Goal: Task Accomplishment & Management: Manage account settings

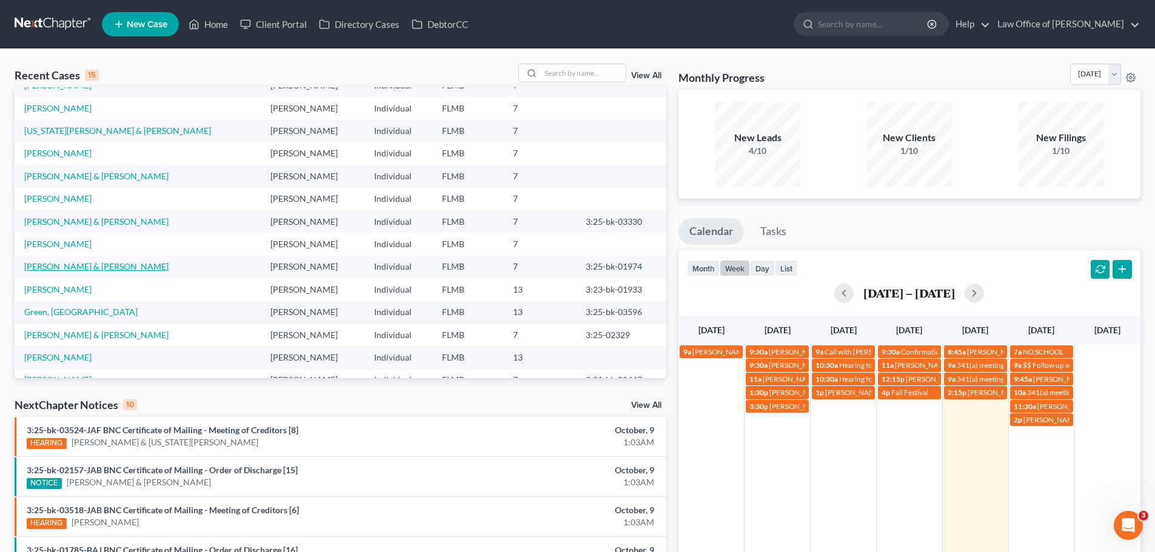
scroll to position [83, 0]
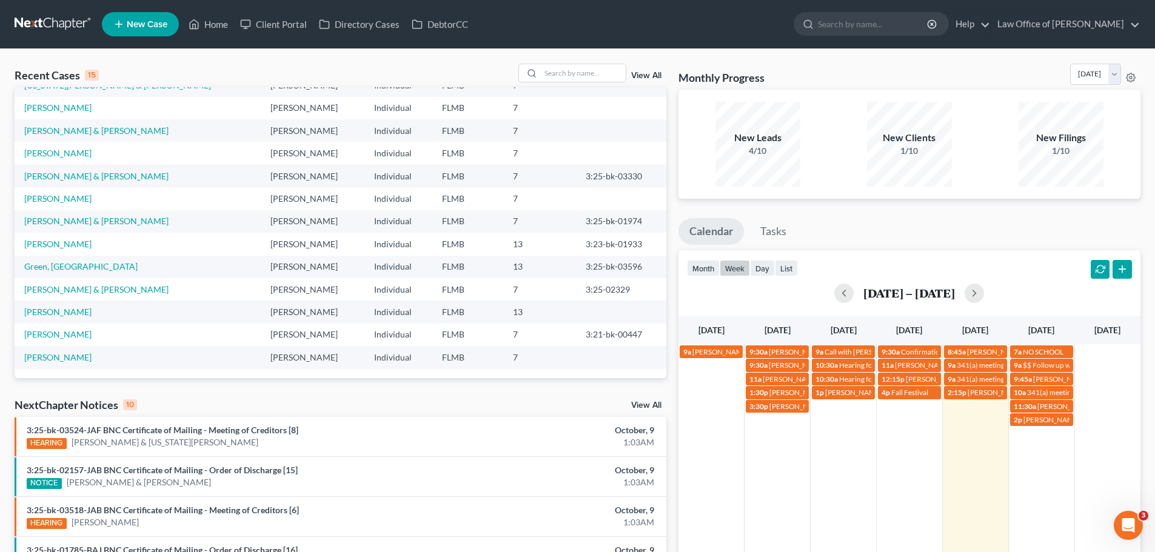
click at [559, 61] on div "Recent Cases 15 View All Name unfold_more expand_more expand_less Attorney unfo…" at bounding box center [577, 449] width 1155 height 801
click at [566, 76] on input "search" at bounding box center [583, 73] width 85 height 18
type input "penny"
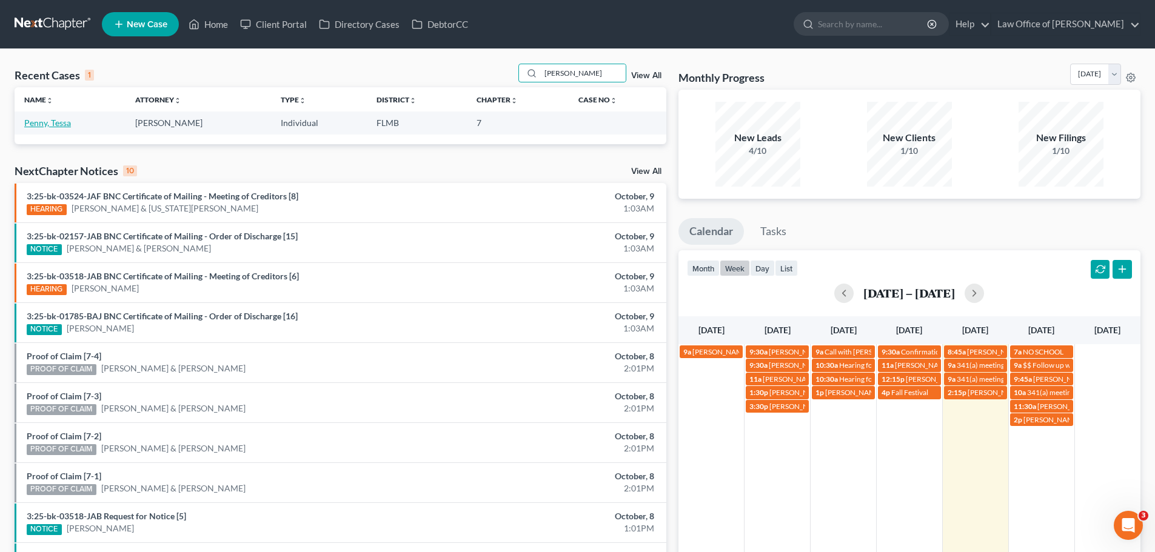
click at [54, 124] on link "Penny, Tessa" at bounding box center [47, 123] width 47 height 10
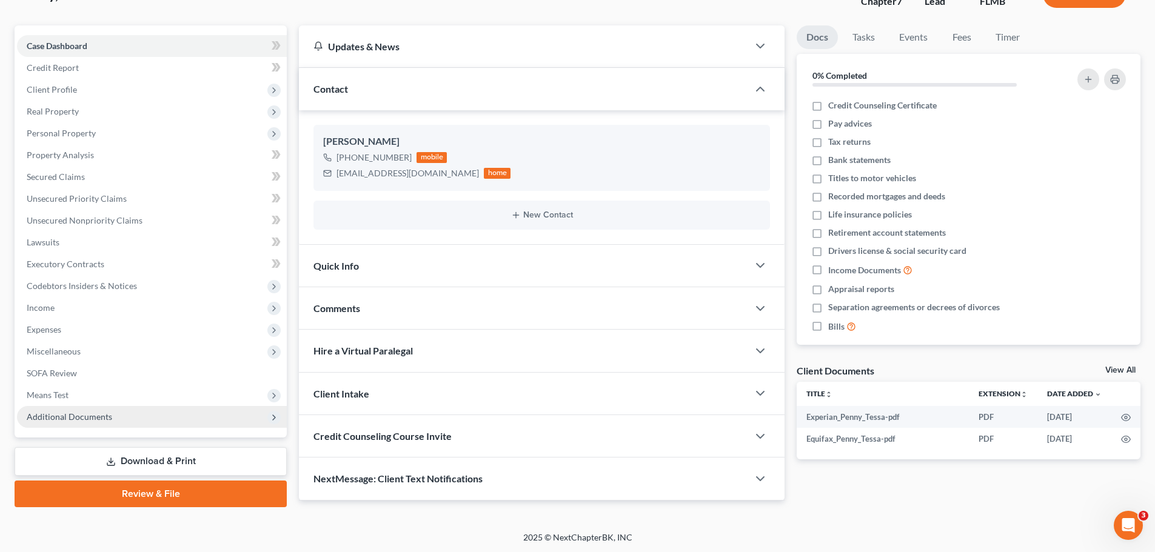
scroll to position [92, 0]
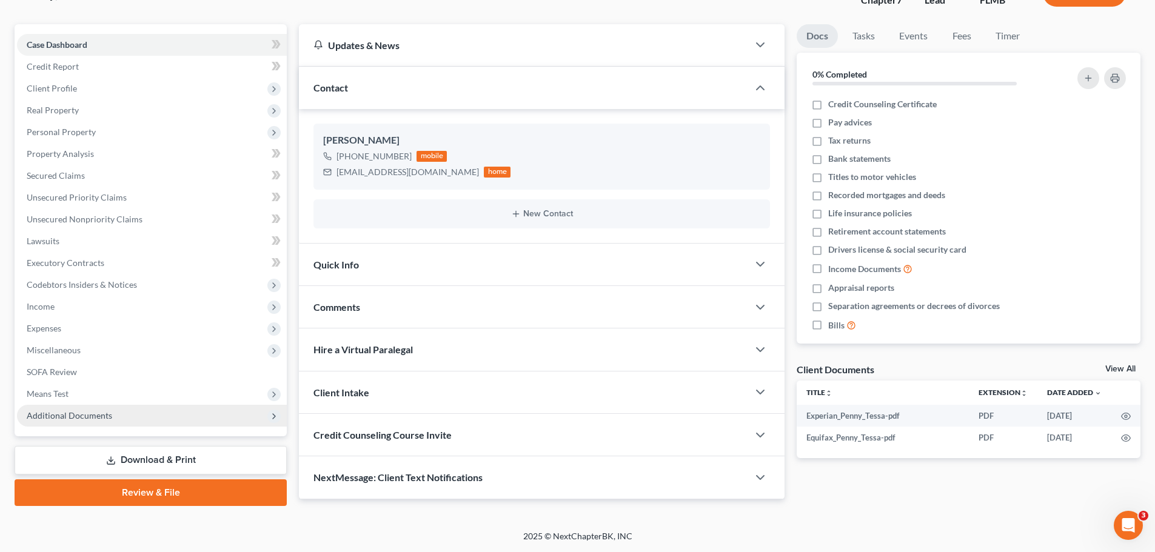
click at [68, 397] on span "Means Test" at bounding box center [48, 394] width 42 height 10
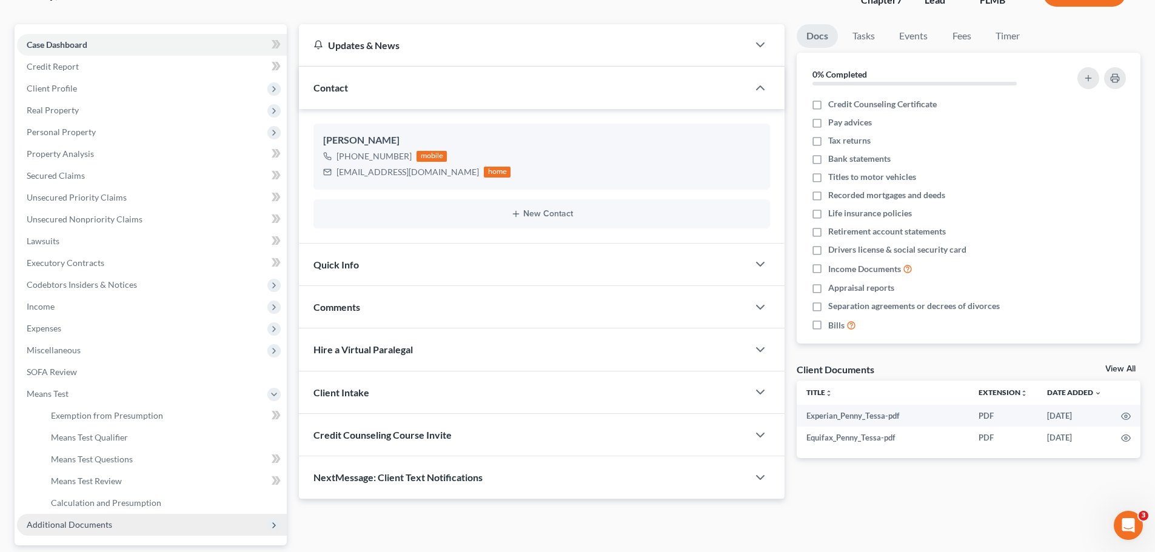
click at [75, 519] on span "Additional Documents" at bounding box center [69, 524] width 85 height 10
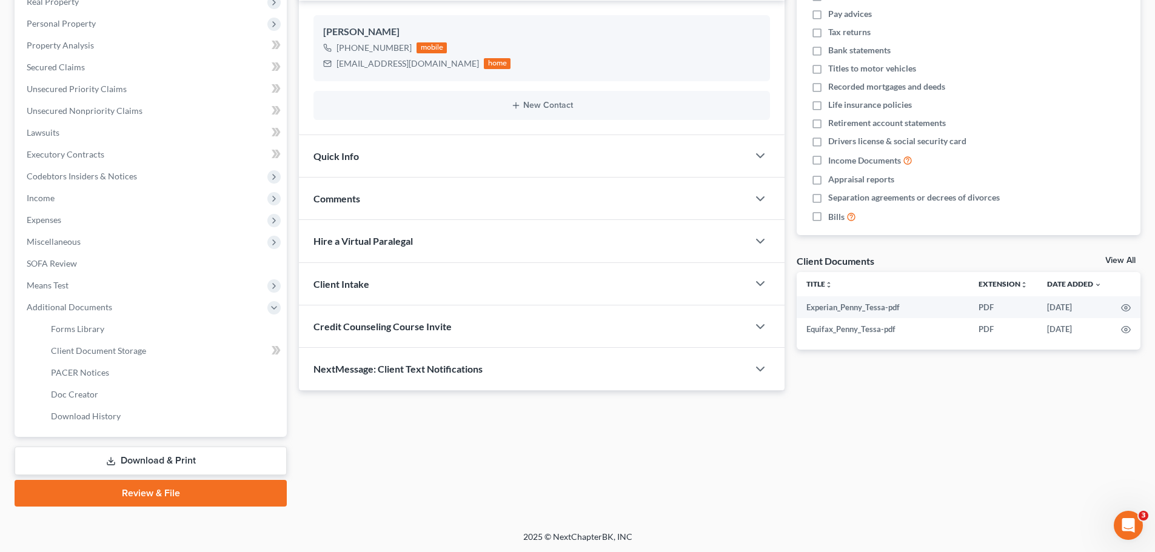
scroll to position [201, 0]
click at [130, 346] on span "Client Document Storage" at bounding box center [98, 350] width 95 height 10
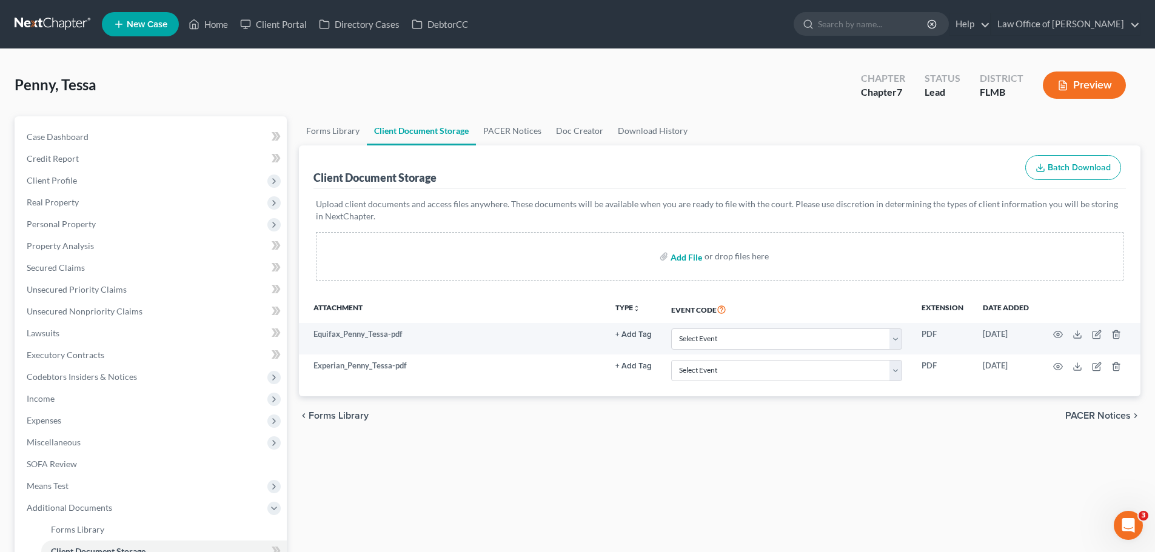
click at [687, 256] on input "file" at bounding box center [684, 256] width 29 height 22
type input "C:\fakepath\Cert_Debtor Ed_Penny.pdf"
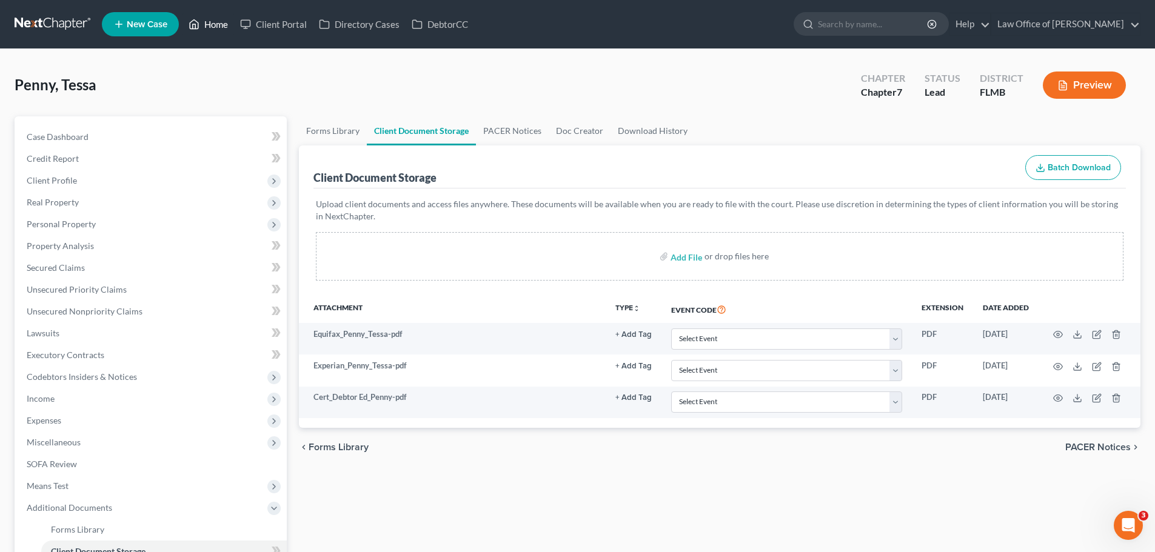
click at [210, 24] on link "Home" at bounding box center [208, 24] width 52 height 22
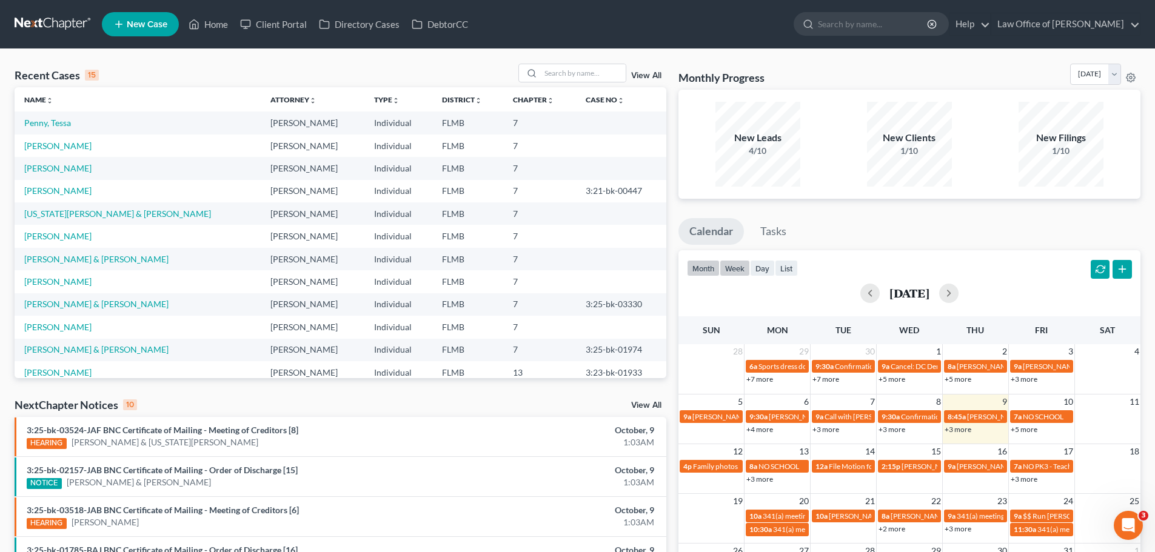
click at [744, 268] on button "week" at bounding box center [734, 268] width 30 height 16
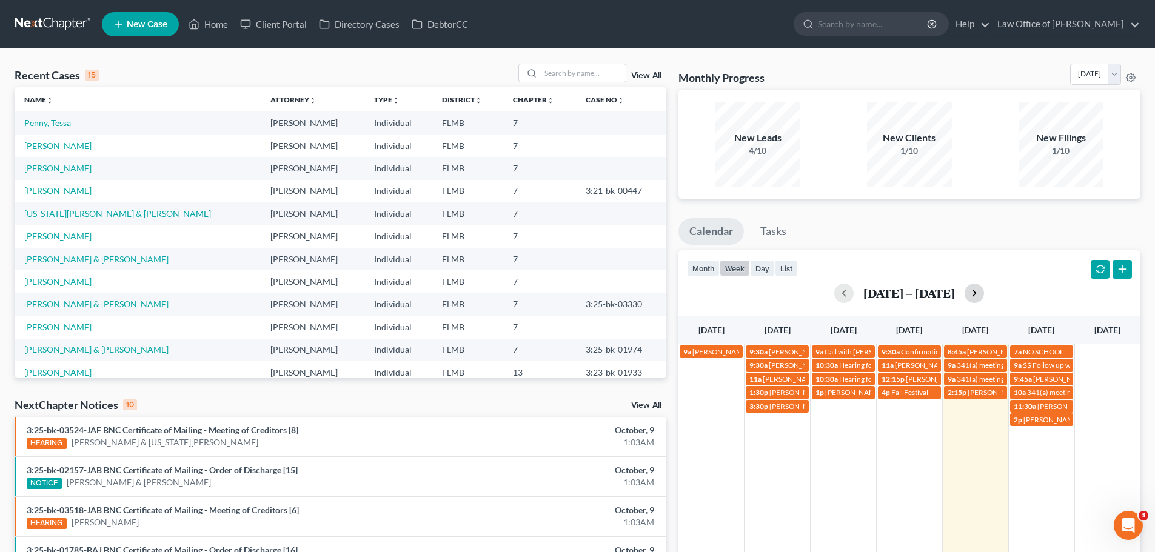
click at [975, 296] on button "button" at bounding box center [973, 293] width 19 height 19
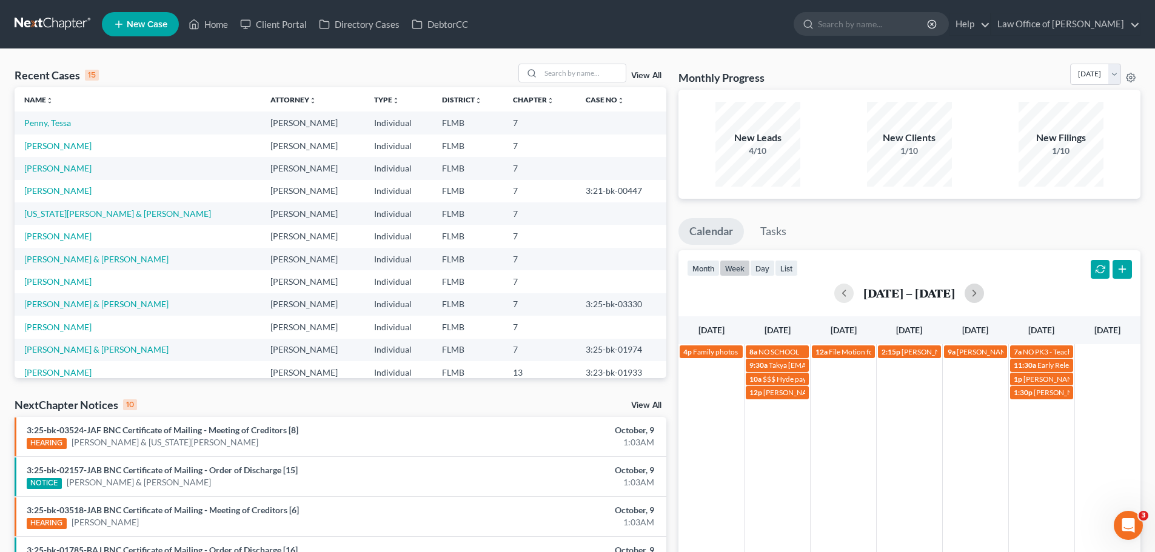
click at [777, 429] on div "4p Family photos 8a NO SCHOOL 12a File Motion for extension of time for Rey Esc…" at bounding box center [909, 493] width 462 height 299
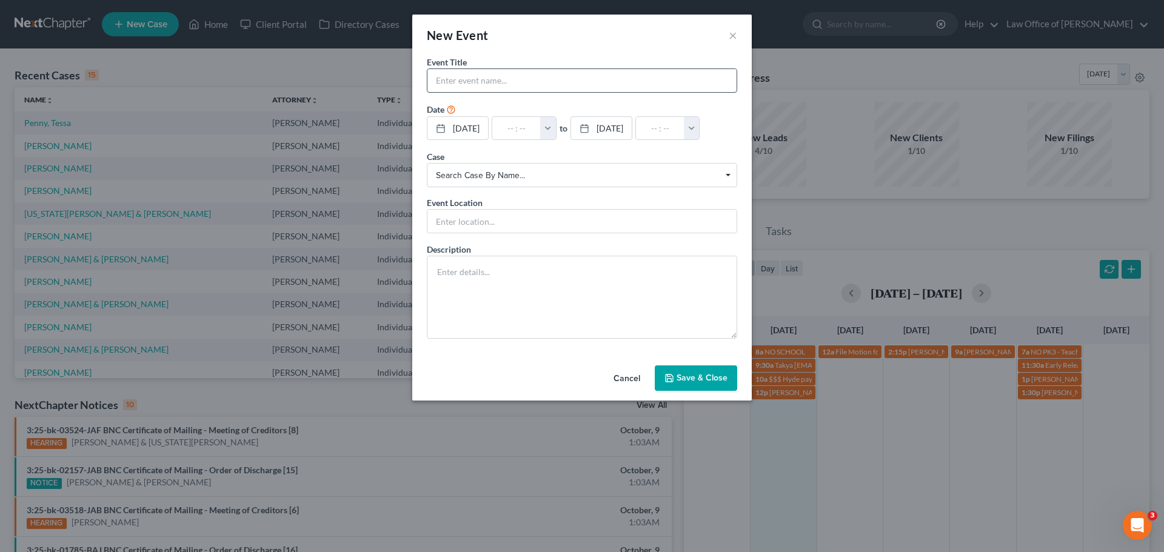
click at [462, 76] on input "text" at bounding box center [581, 80] width 309 height 23
click at [490, 83] on input "text" at bounding box center [581, 80] width 309 height 23
paste input "Mia Landon"
type input "Mia Landon"
click at [524, 125] on input "text" at bounding box center [516, 128] width 48 height 23
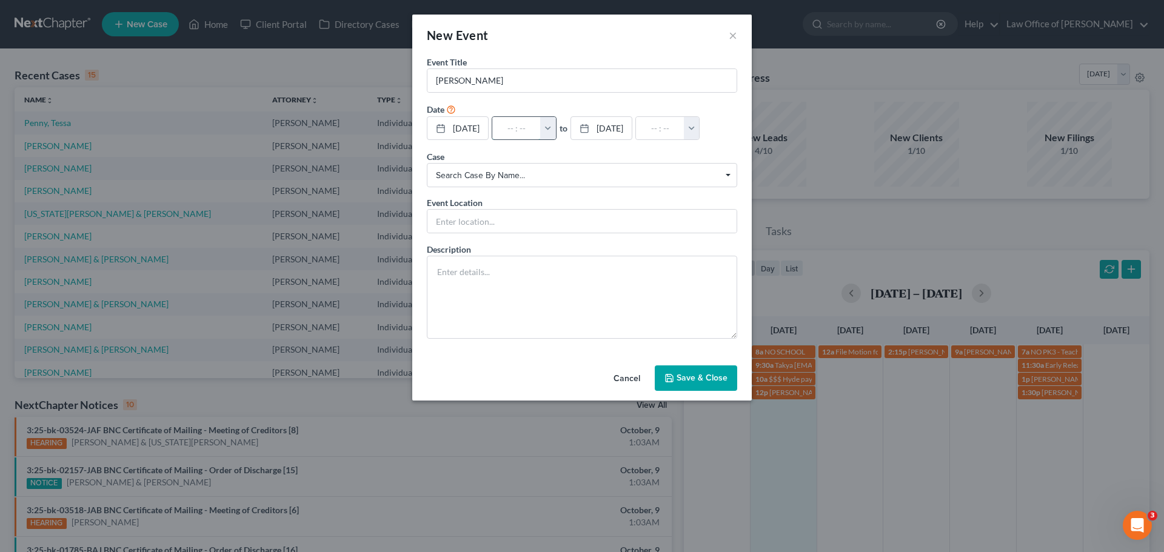
type input "1"
type input "01:00am"
type input "11:"
type input "12:00pm"
type input "11:3"
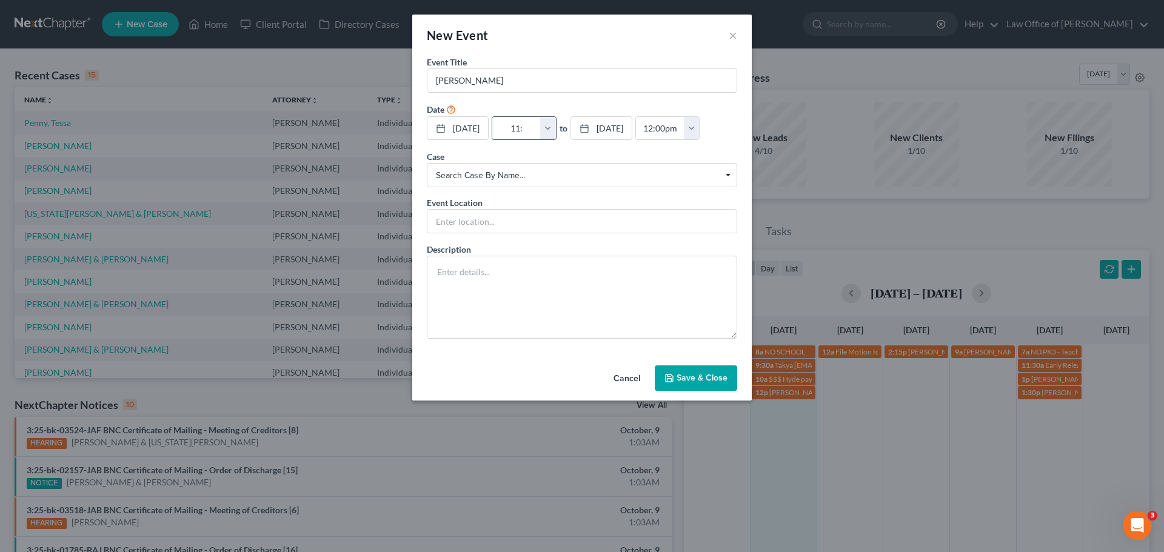
type input "01:00am"
type input "11:30"
type input "12:30pm"
type input "11:30a"
type input "01:00am"
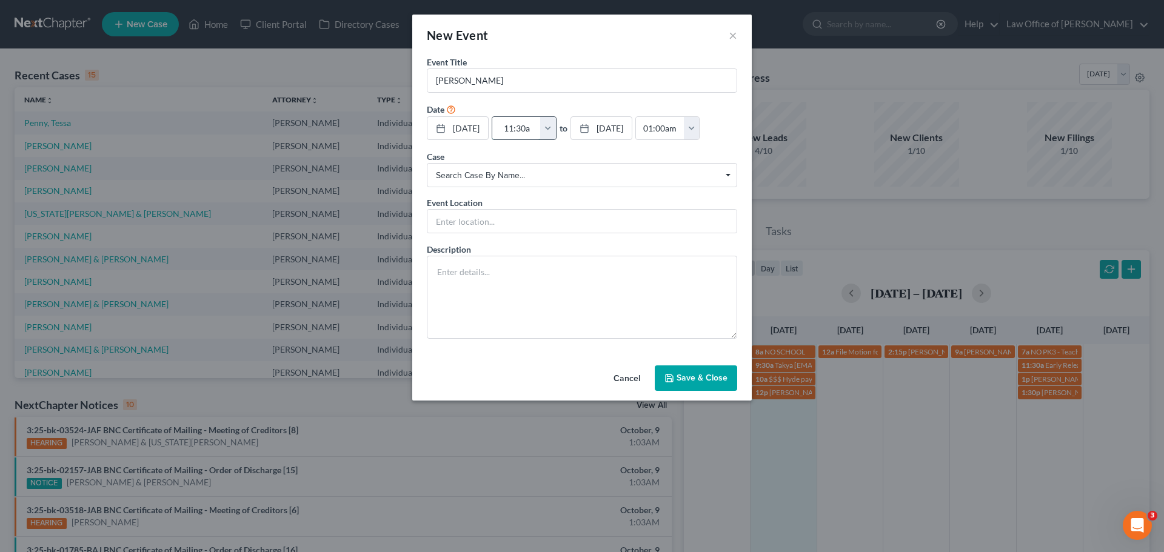
type input "11:30am"
type input "12:30pm"
type input "11:30am"
click at [493, 233] on input "text" at bounding box center [581, 221] width 309 height 23
type input "Phone Consult"
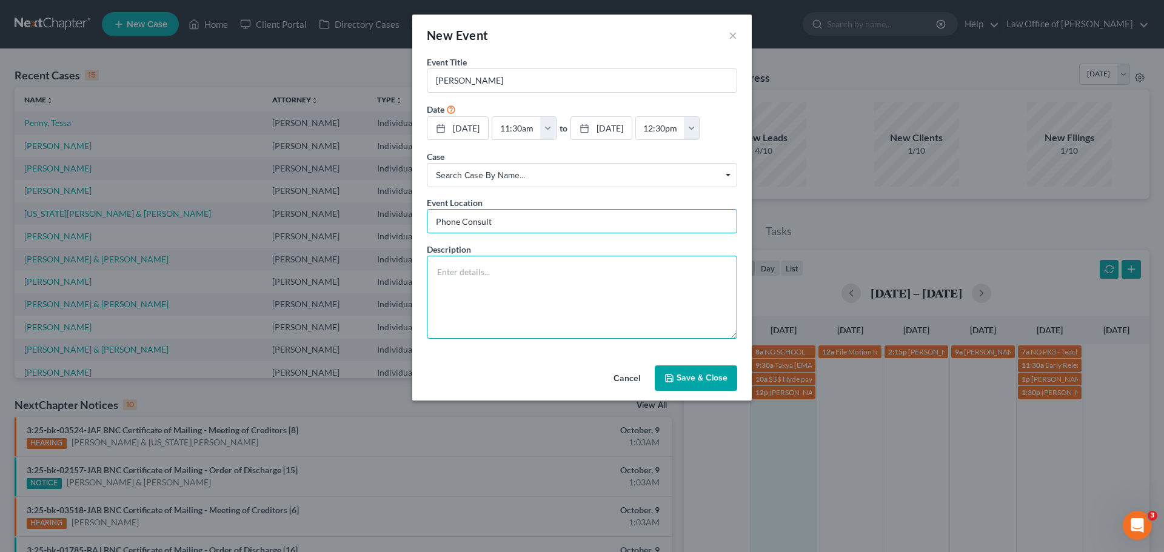
drag, startPoint x: 466, startPoint y: 302, endPoint x: 461, endPoint y: 298, distance: 6.9
click at [466, 303] on textarea at bounding box center [582, 297] width 310 height 83
click at [584, 334] on textarea at bounding box center [582, 297] width 310 height 83
paste textarea "Looking at a chapter 7 individual."
click at [572, 301] on textarea "Looking at a chapter 7 individual." at bounding box center [582, 297] width 310 height 83
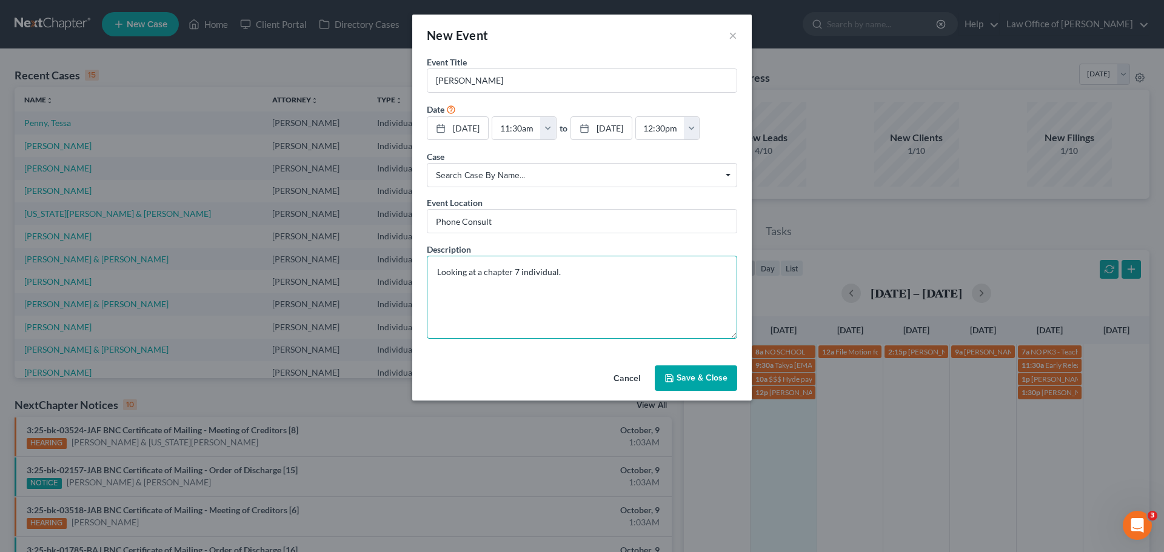
paste textarea "miadosgood@gmail.com"
click at [489, 319] on textarea "Looking at a chapter 7 individual. miadosgood@gmail.com" at bounding box center [582, 297] width 310 height 83
type textarea "Looking at a chapter 7 individual. miadosgood@gmail.com"
click at [518, 72] on input "Mia Landon" at bounding box center [581, 80] width 309 height 23
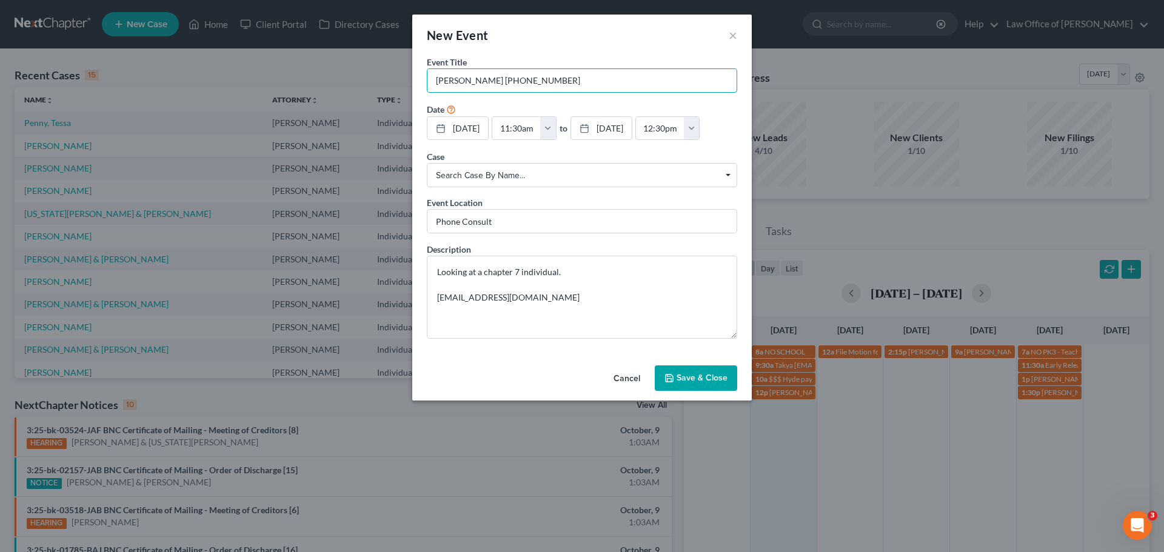
type input "[PERSON_NAME] [PHONE_NUMBER]"
click at [698, 391] on button "Save & Close" at bounding box center [696, 377] width 82 height 25
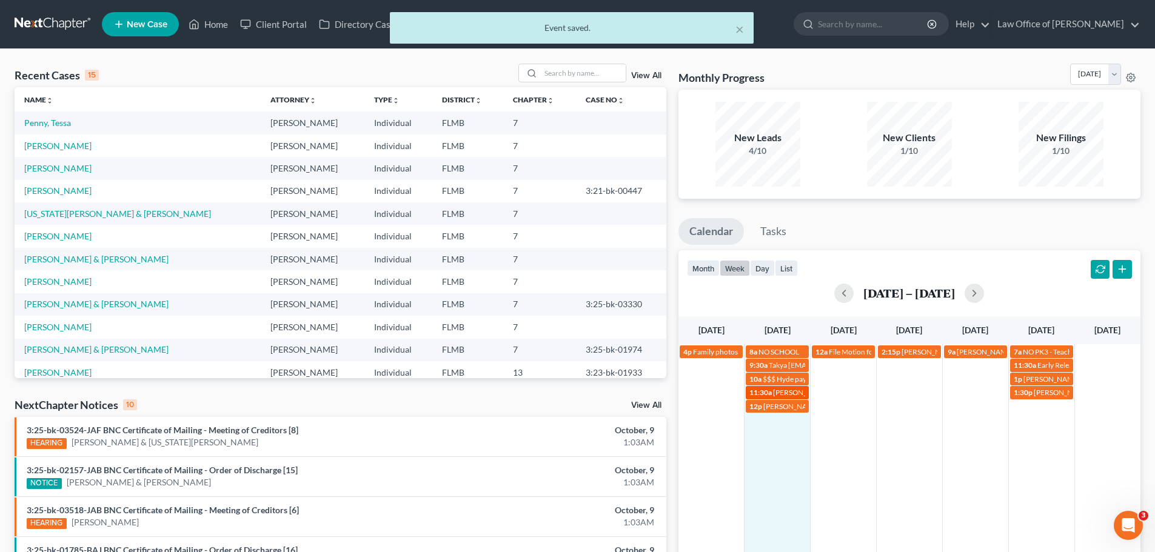
click at [792, 390] on span "[PERSON_NAME] [PHONE_NUMBER]" at bounding box center [834, 392] width 122 height 9
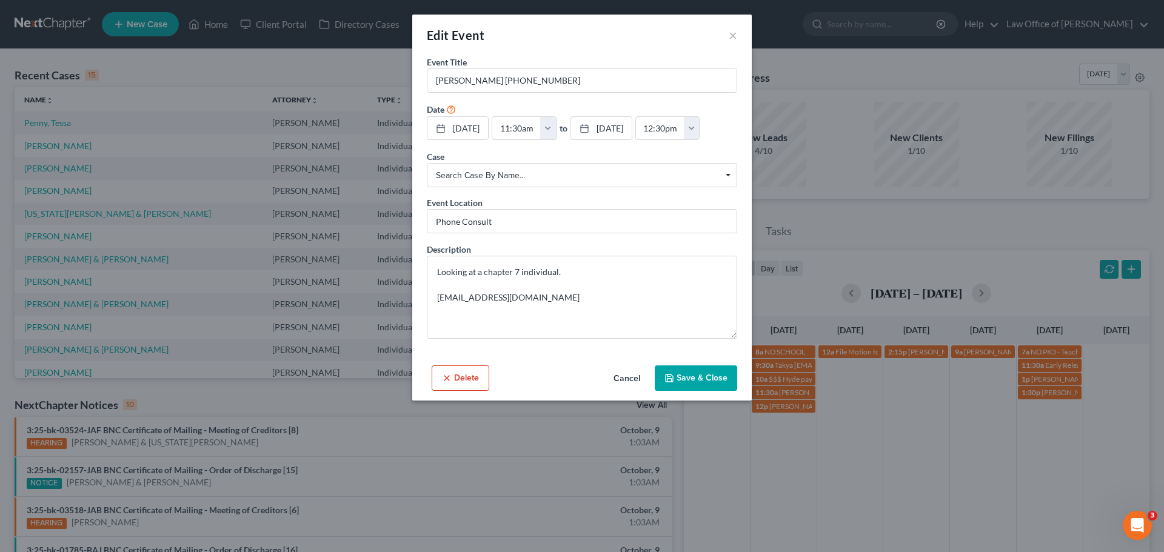
click at [737, 38] on div "Edit Event ×" at bounding box center [581, 35] width 339 height 41
click at [733, 35] on button "×" at bounding box center [733, 35] width 8 height 15
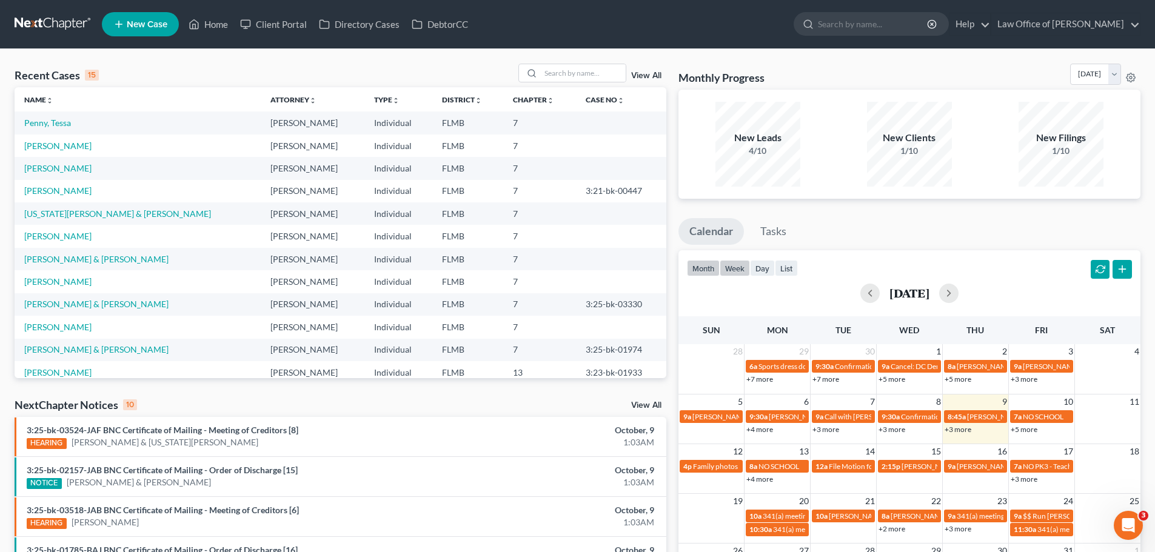
click at [731, 267] on button "week" at bounding box center [734, 268] width 30 height 16
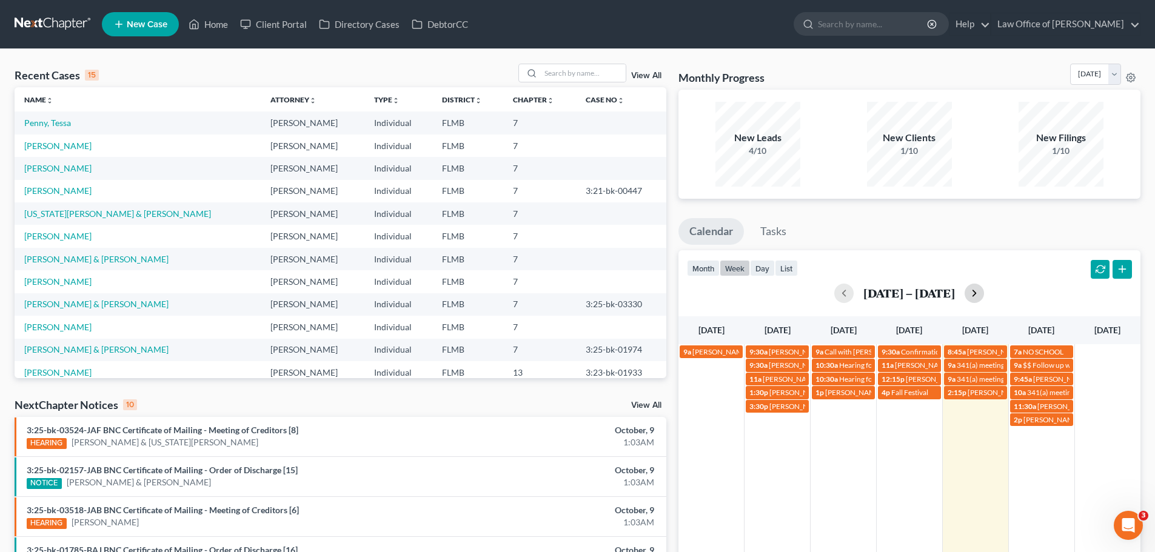
click at [970, 299] on button "button" at bounding box center [973, 293] width 19 height 19
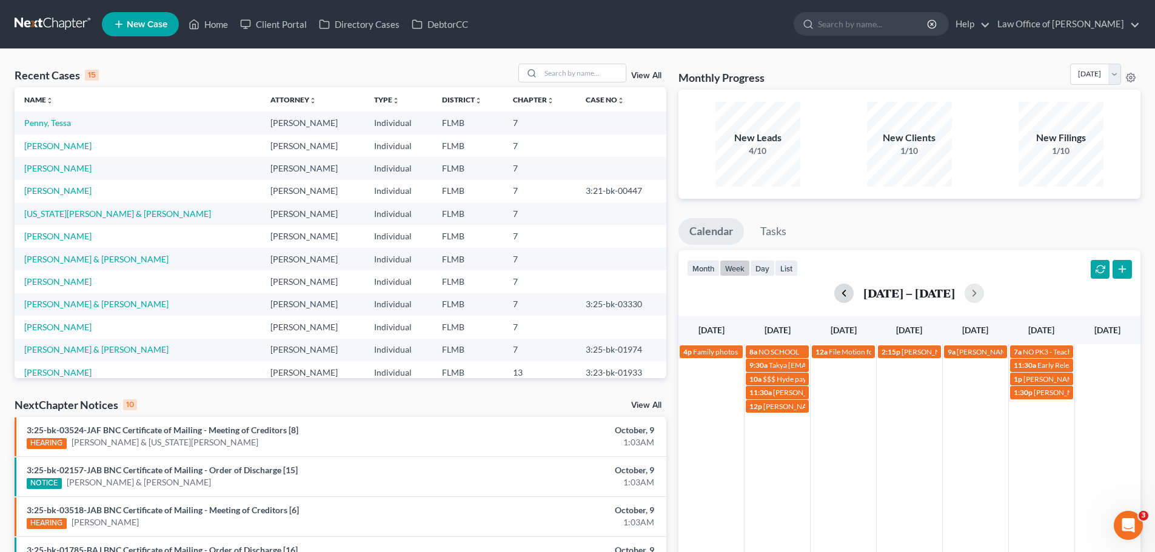
click at [844, 292] on button "button" at bounding box center [843, 293] width 19 height 19
